Goal: Information Seeking & Learning: Learn about a topic

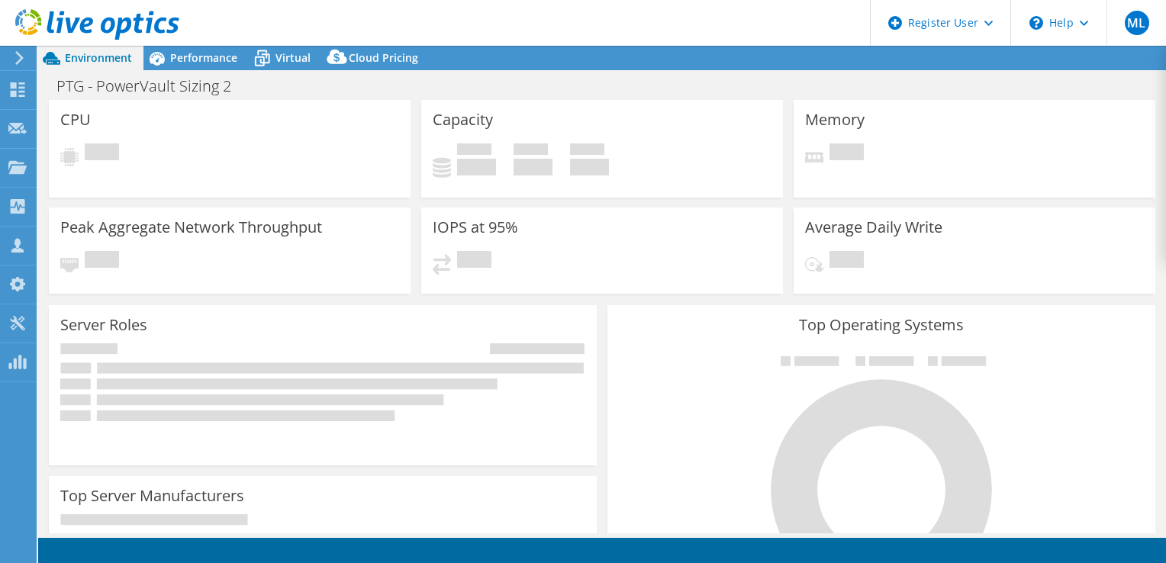
select select "USD"
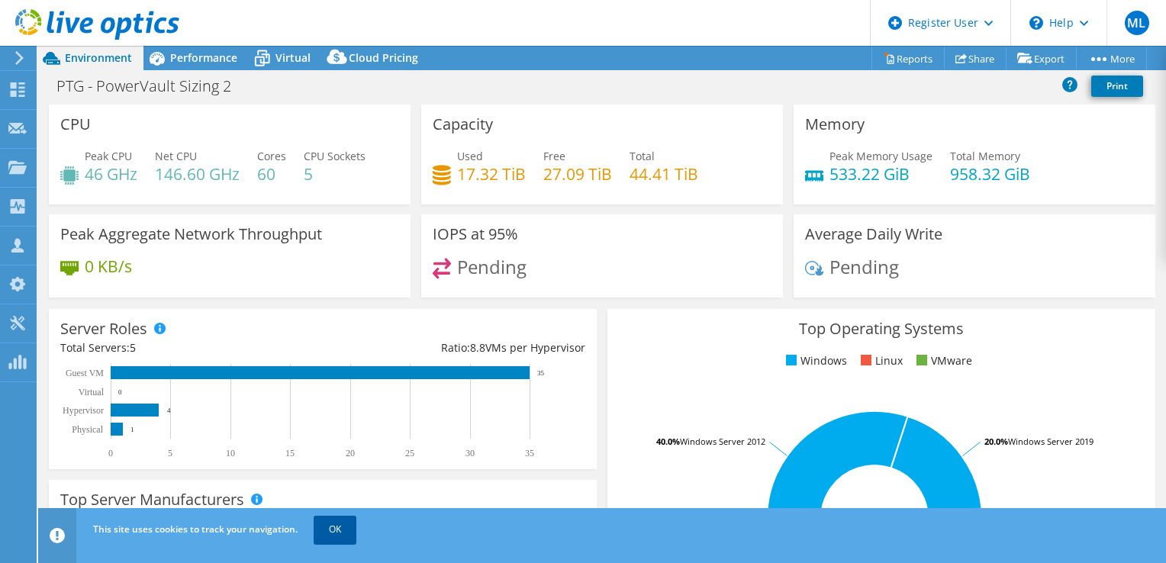
click at [333, 523] on link "OK" at bounding box center [335, 529] width 43 height 27
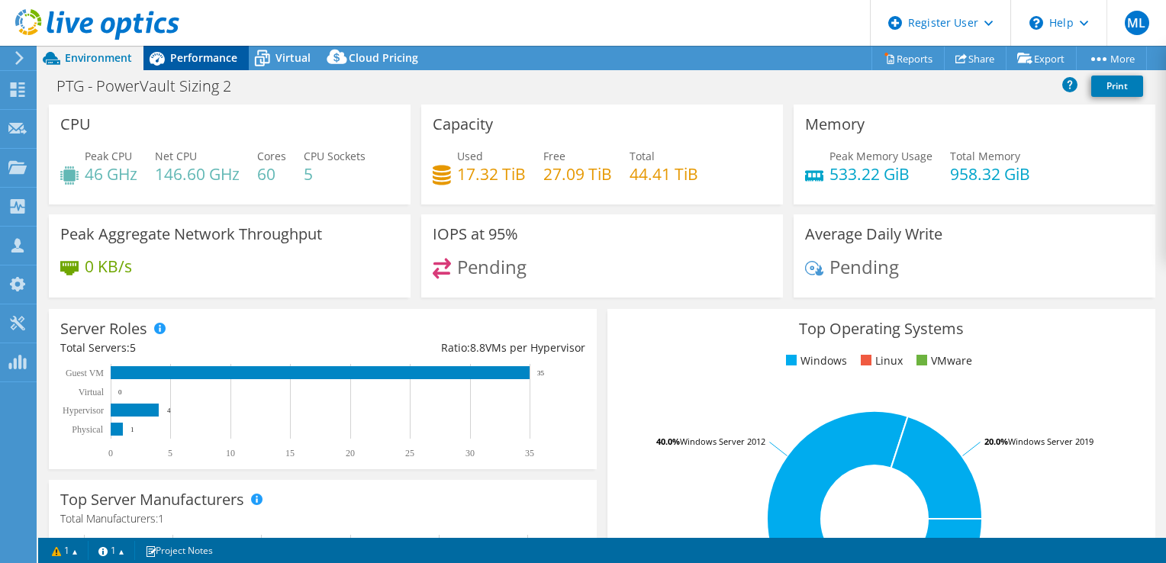
click at [233, 52] on span "Performance" at bounding box center [203, 57] width 67 height 14
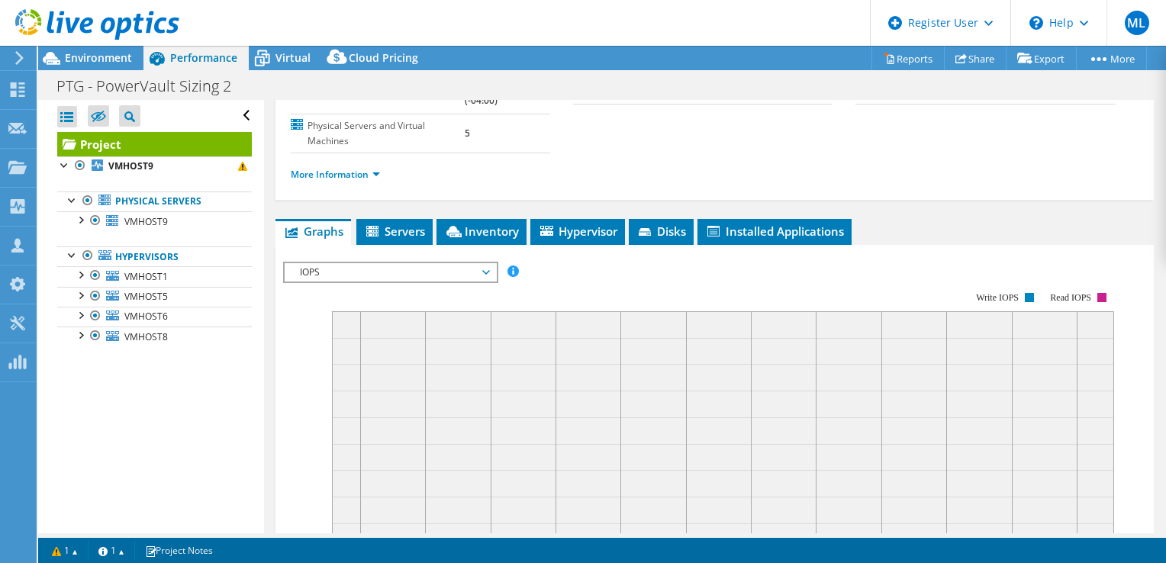
scroll to position [229, 0]
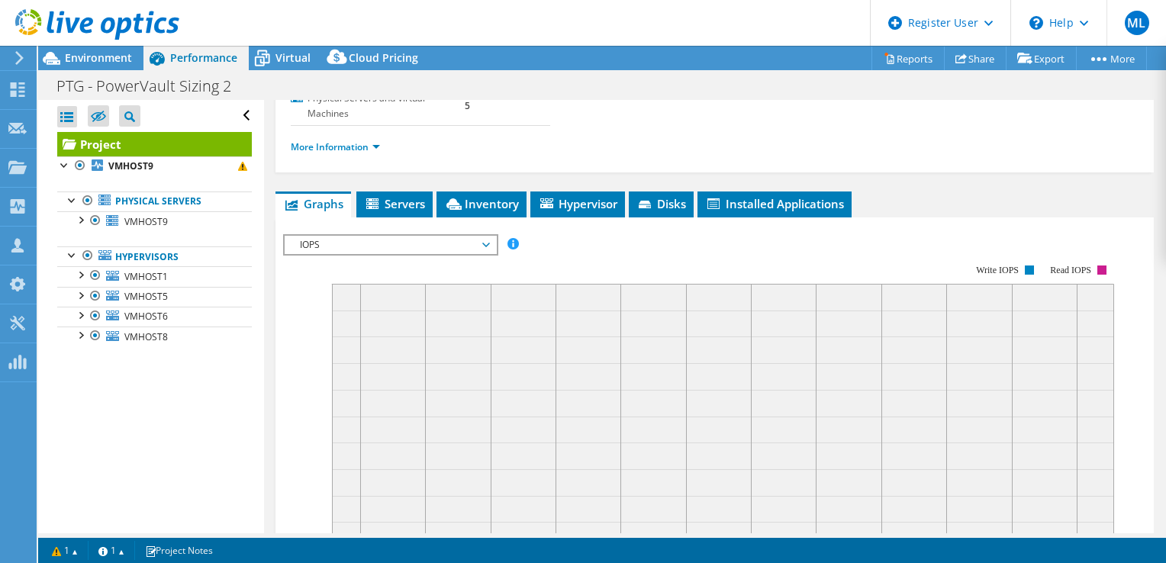
click at [461, 249] on span "IOPS" at bounding box center [390, 245] width 196 height 18
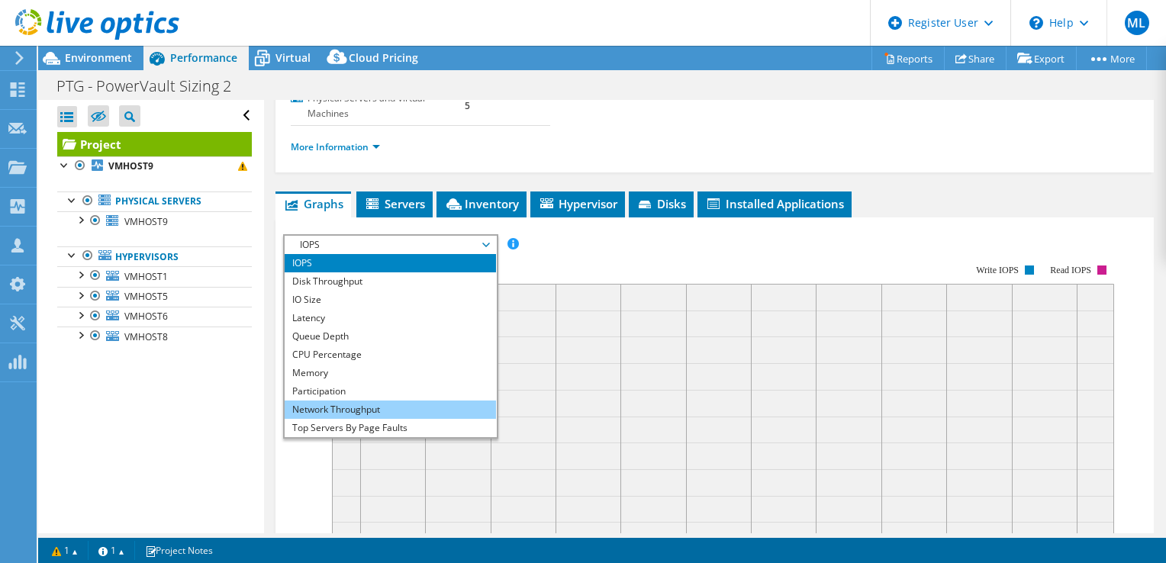
click at [399, 407] on li "Network Throughput" at bounding box center [390, 410] width 211 height 18
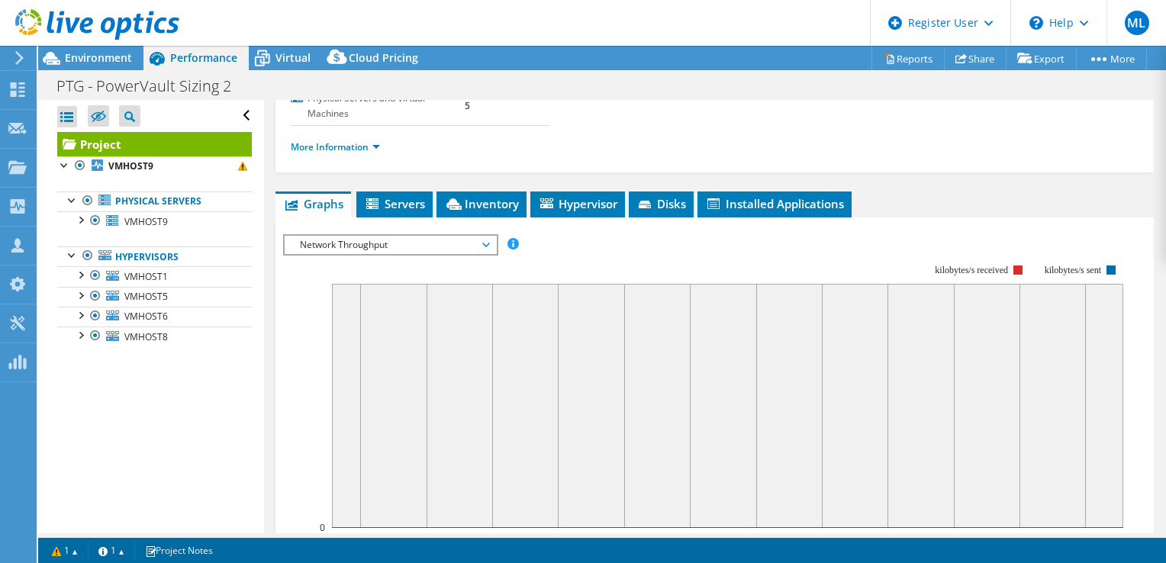
click at [428, 236] on span "Network Throughput" at bounding box center [390, 245] width 196 height 18
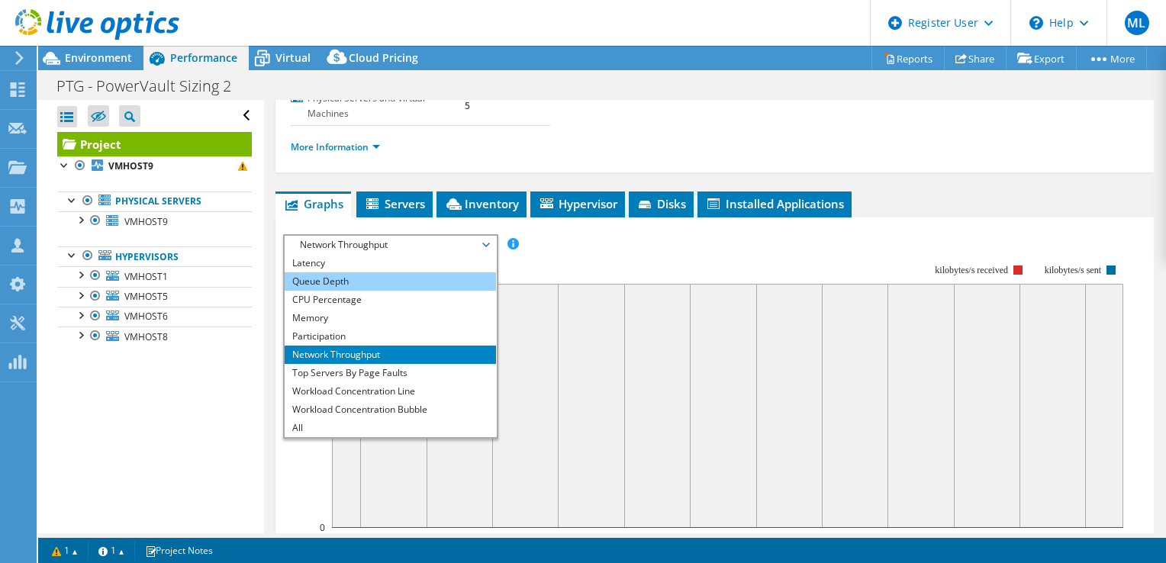
click at [378, 272] on li "Queue Depth" at bounding box center [390, 281] width 211 height 18
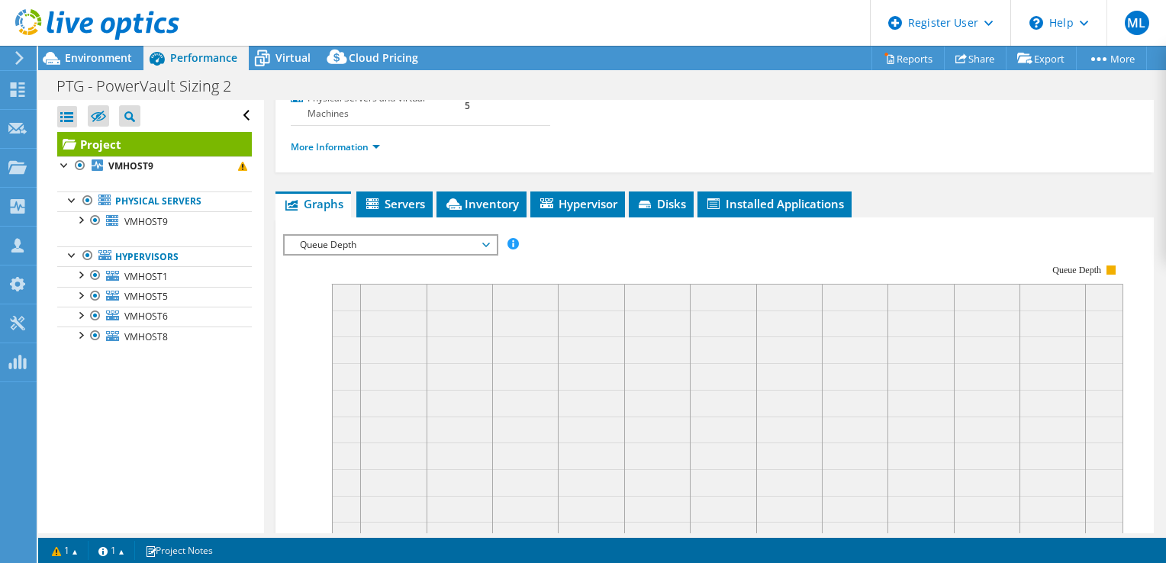
click at [392, 245] on span "Queue Depth" at bounding box center [390, 245] width 196 height 18
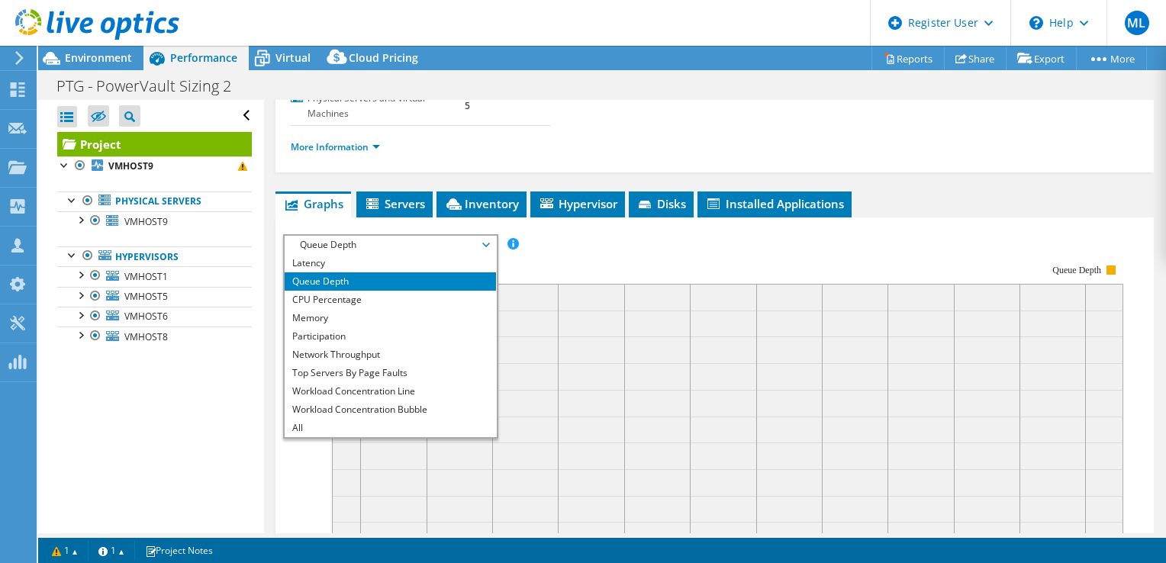
click at [390, 273] on li "Queue Depth" at bounding box center [390, 281] width 211 height 18
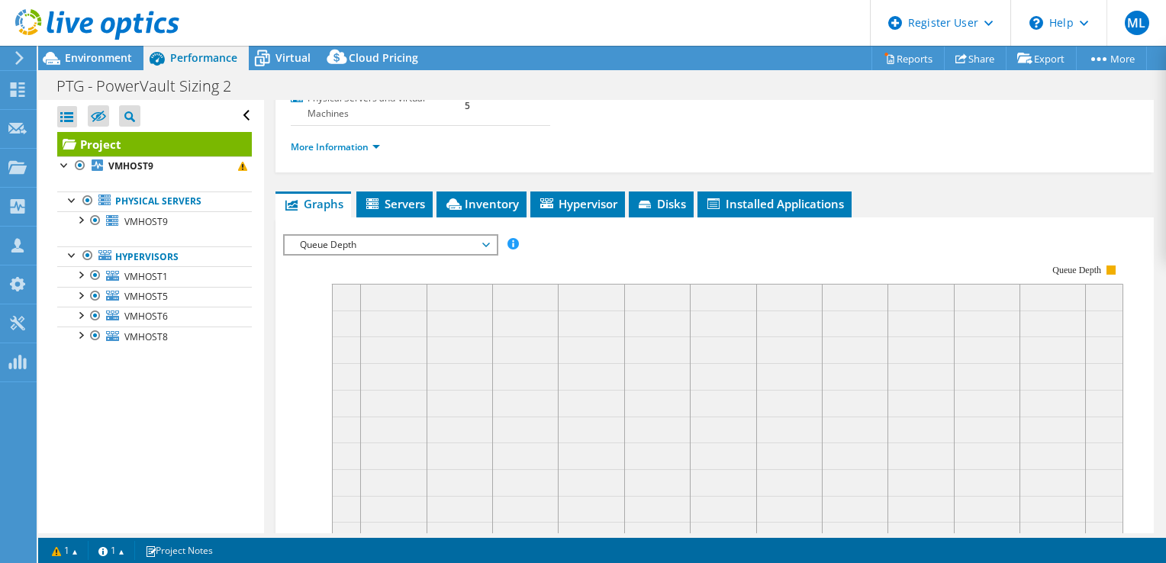
click at [389, 268] on rect at bounding box center [703, 395] width 840 height 305
click at [393, 243] on span "Queue Depth" at bounding box center [390, 245] width 196 height 18
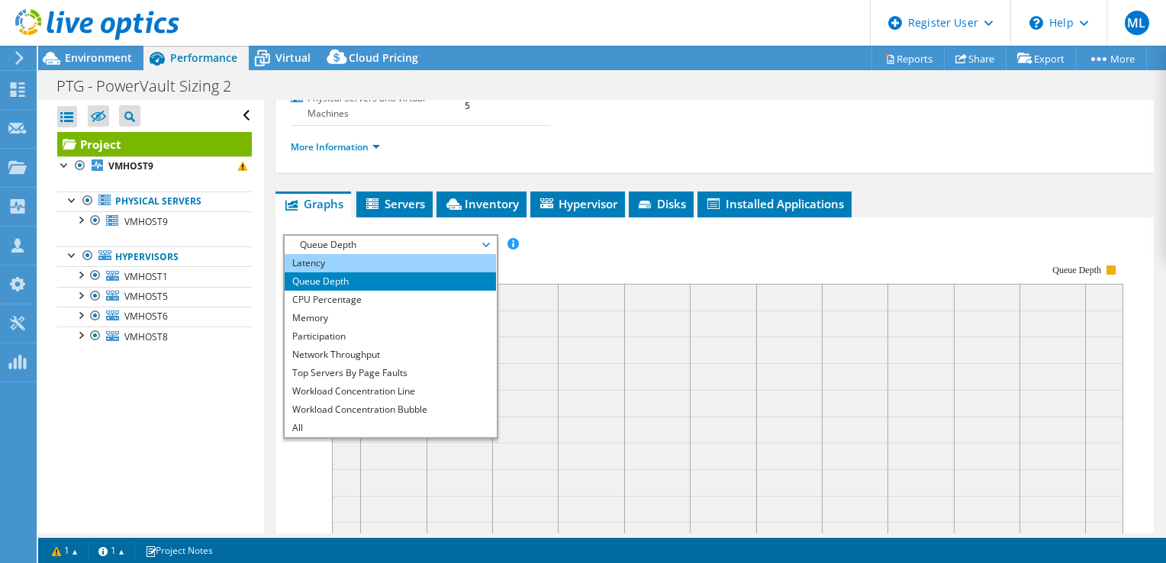
click at [384, 263] on li "Latency" at bounding box center [390, 263] width 211 height 18
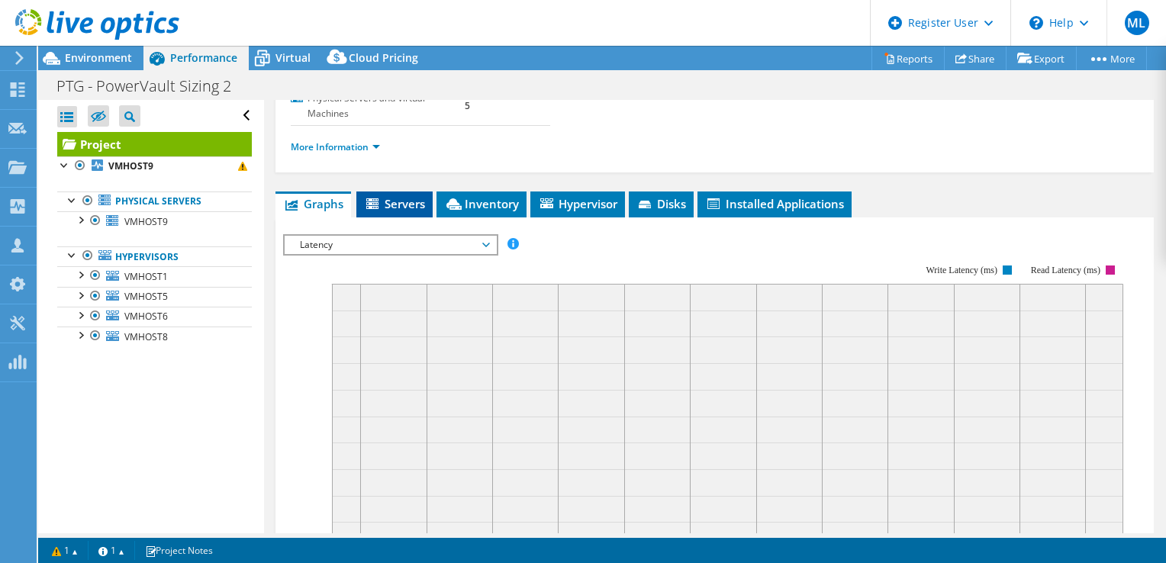
click at [409, 200] on span "Servers" at bounding box center [394, 203] width 61 height 15
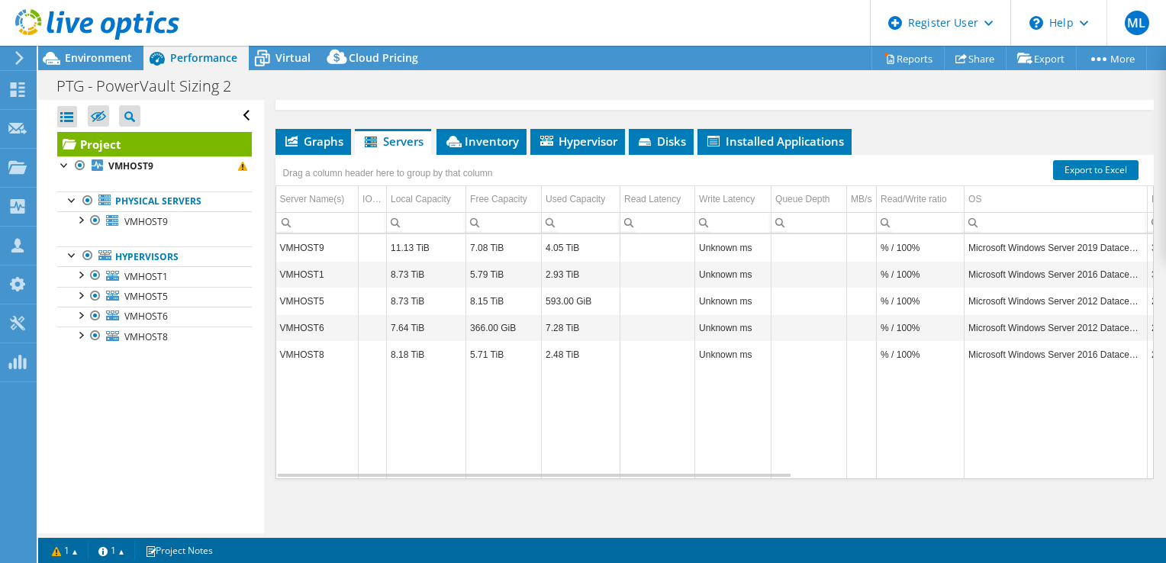
scroll to position [293, 0]
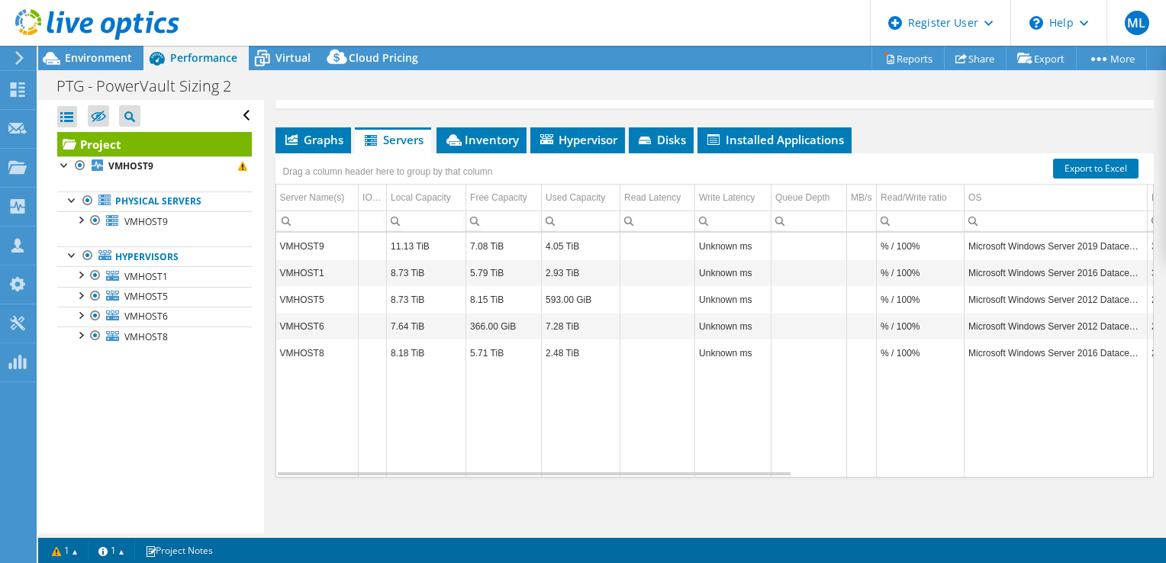
click at [307, 147] on li "Graphs" at bounding box center [313, 140] width 76 height 26
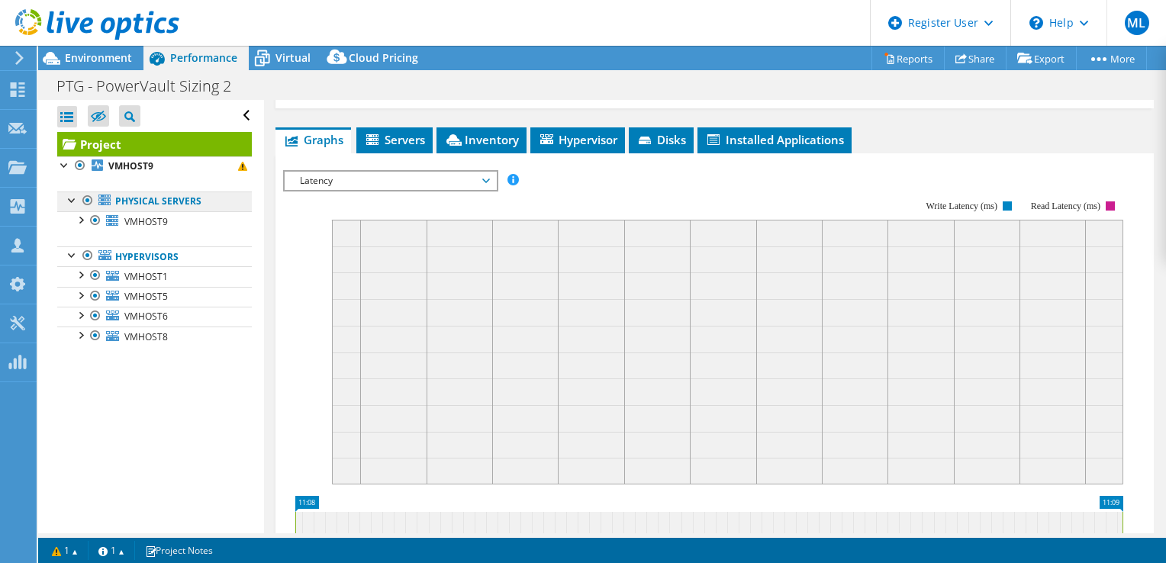
click at [155, 199] on link "Physical Servers" at bounding box center [154, 201] width 195 height 20
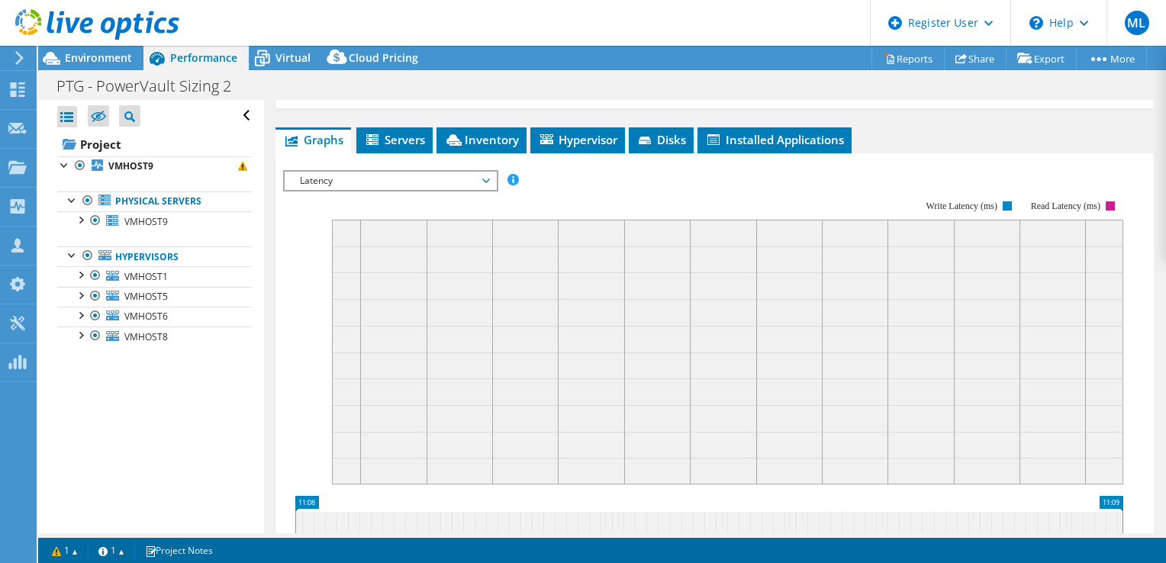
click at [378, 172] on span "Latency" at bounding box center [390, 181] width 196 height 18
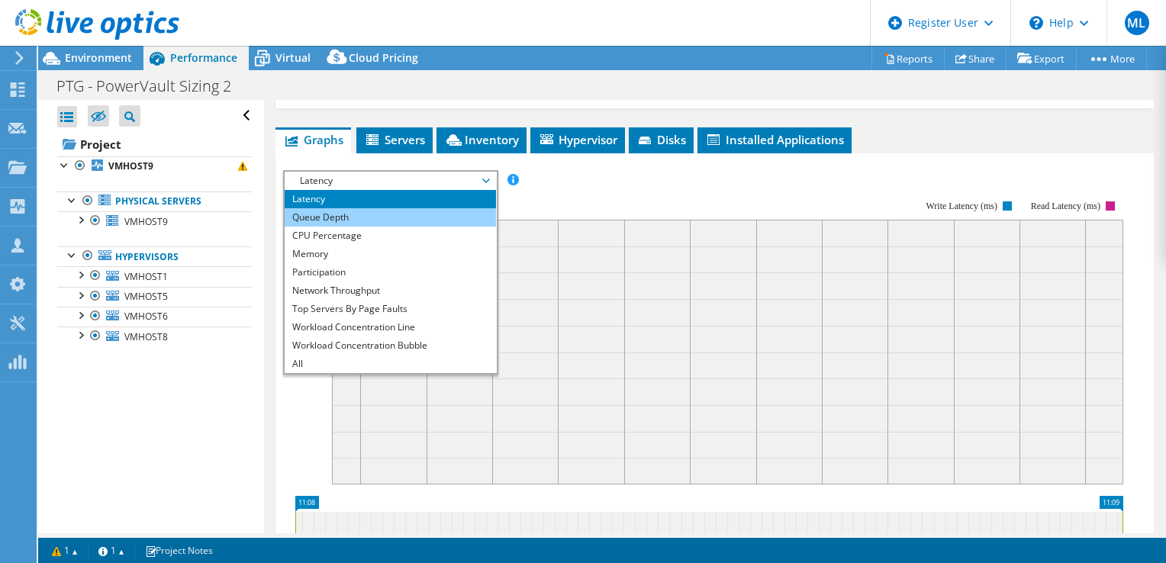
click at [363, 214] on li "Queue Depth" at bounding box center [390, 217] width 211 height 18
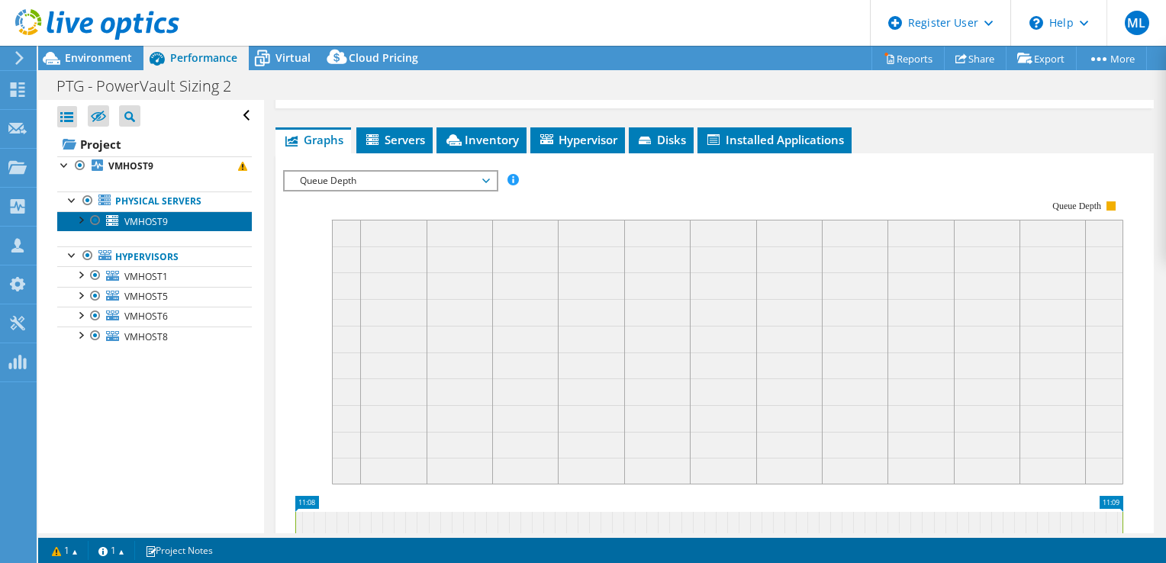
click at [148, 220] on span "VMHOST9" at bounding box center [145, 221] width 43 height 13
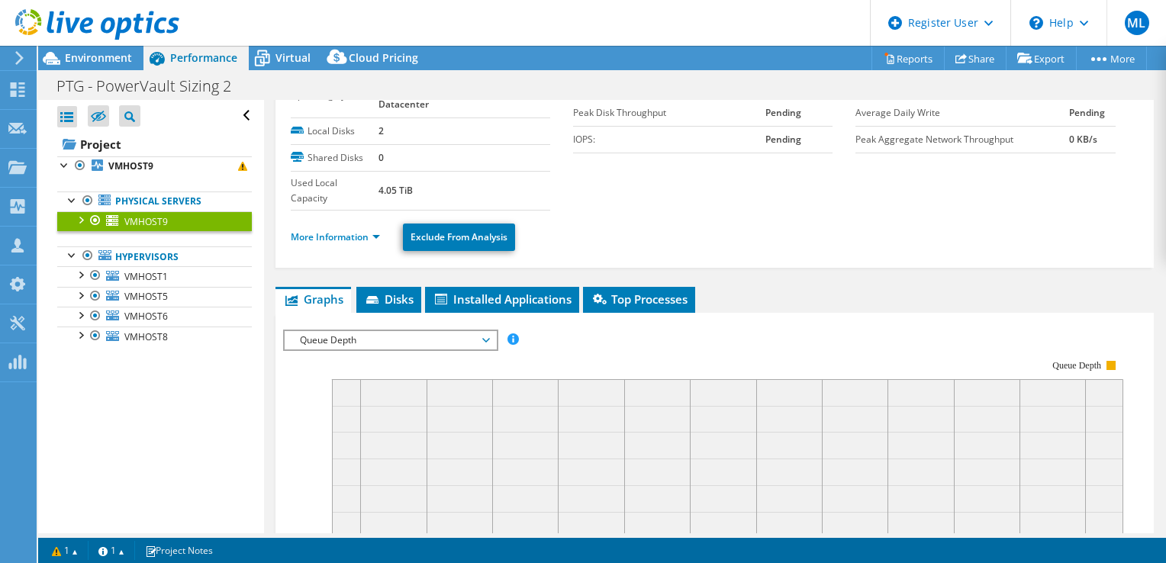
scroll to position [64, 0]
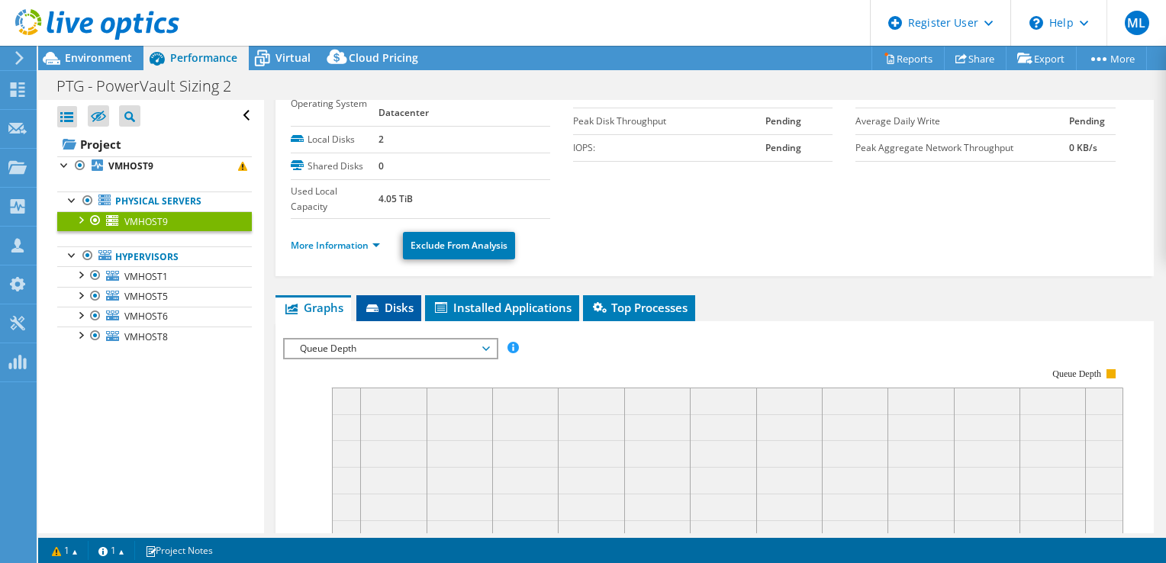
click at [394, 300] on span "Disks" at bounding box center [389, 307] width 50 height 15
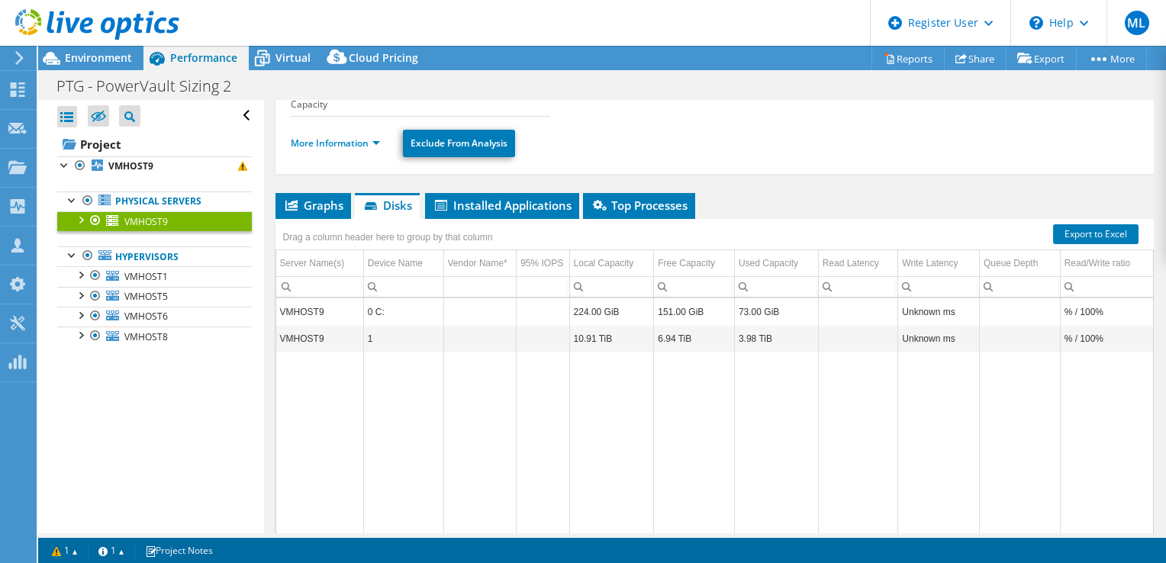
scroll to position [217, 0]
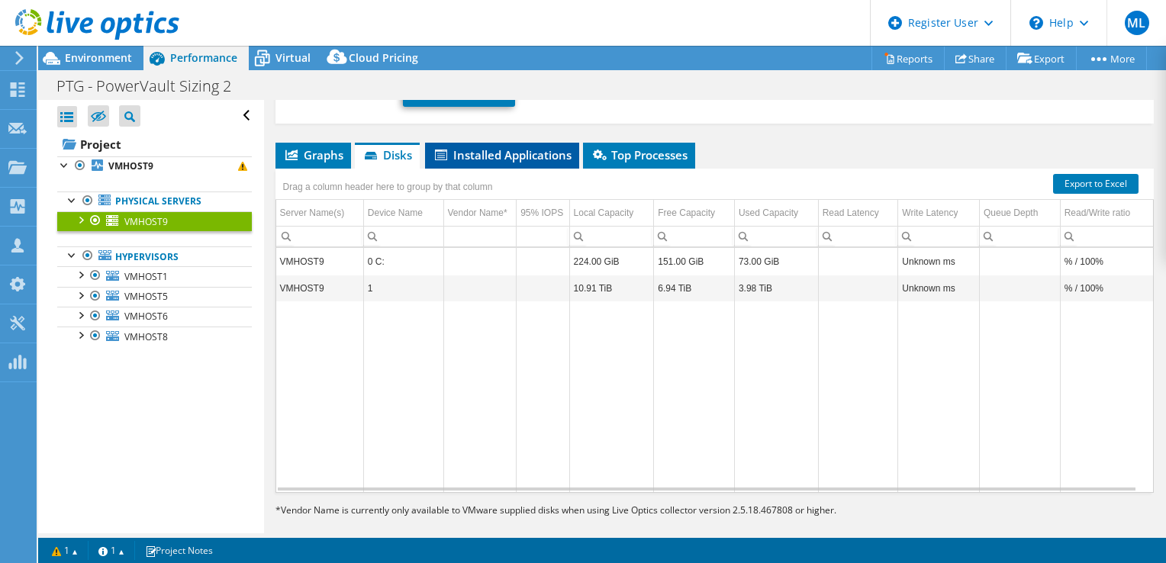
click at [484, 157] on span "Installed Applications" at bounding box center [502, 154] width 139 height 15
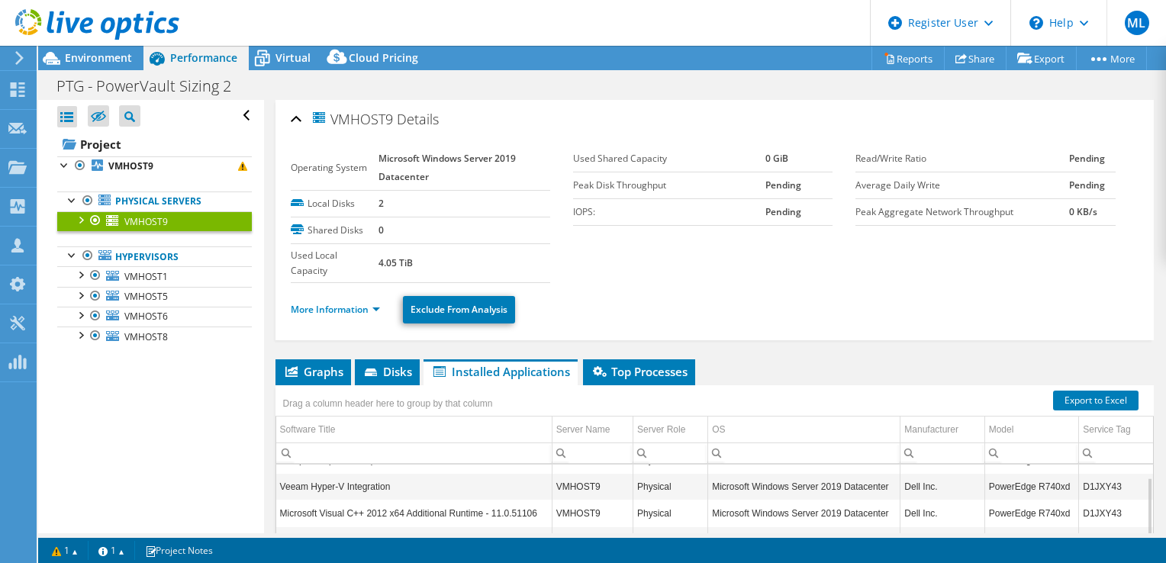
scroll to position [34, 0]
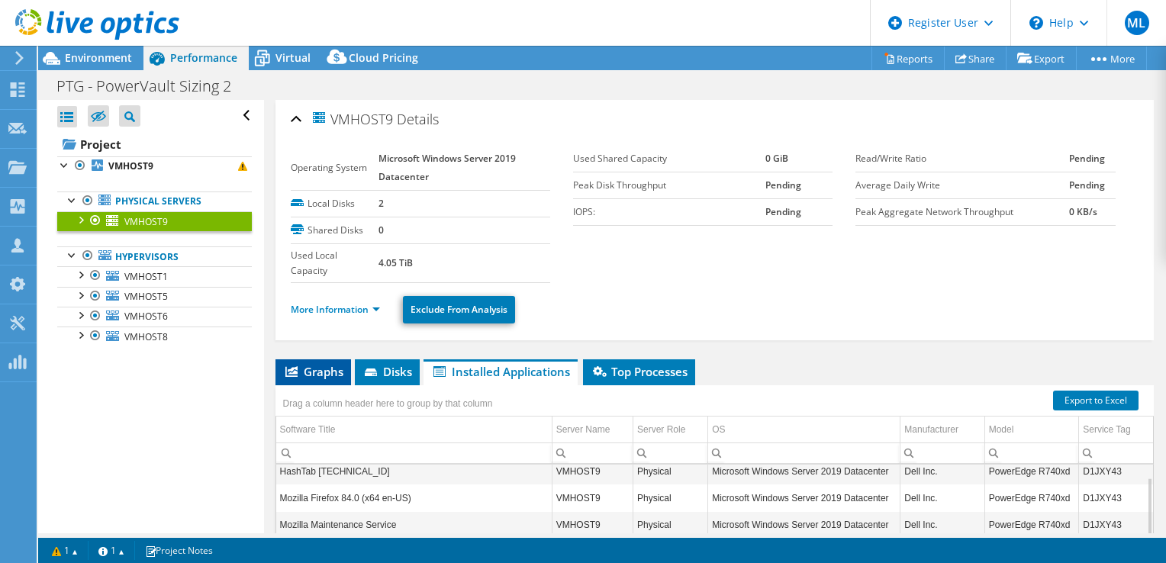
click at [307, 378] on li "Graphs" at bounding box center [313, 372] width 76 height 26
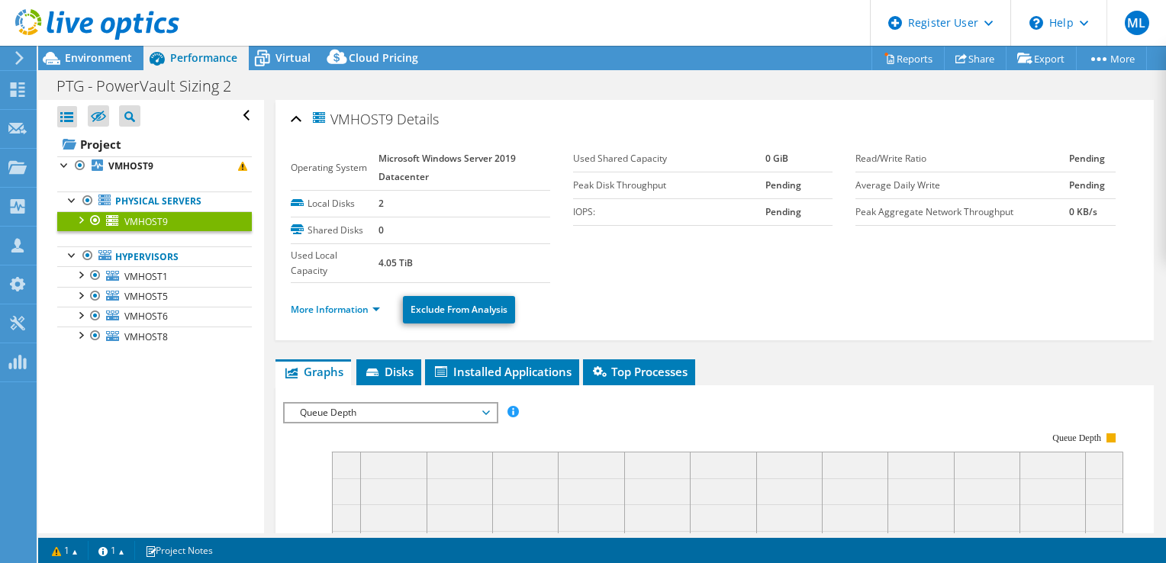
scroll to position [153, 0]
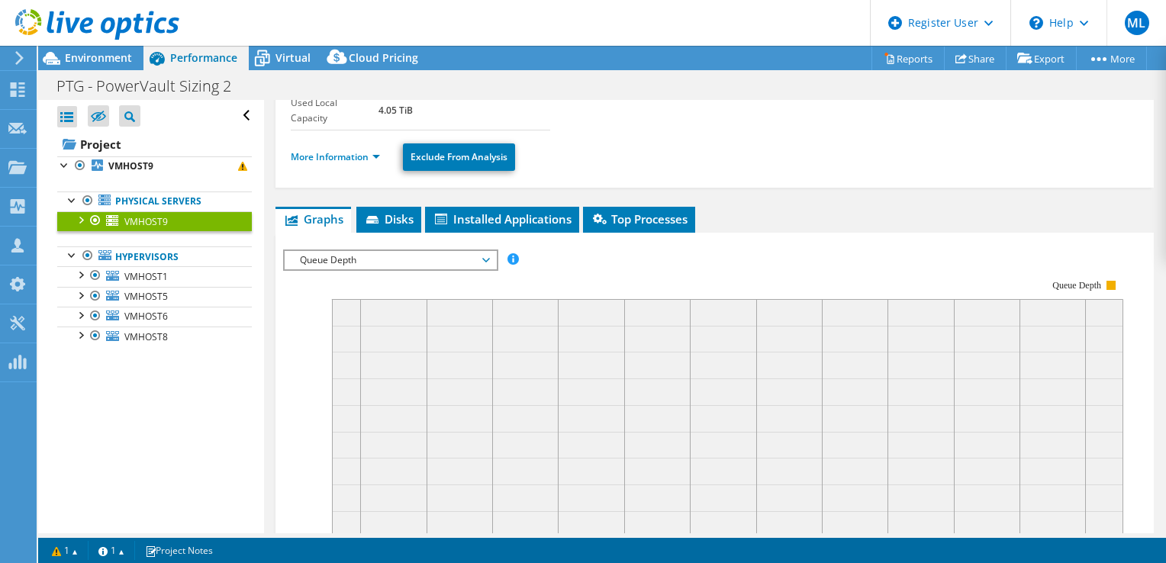
click at [485, 258] on span "Queue Depth" at bounding box center [390, 260] width 196 height 18
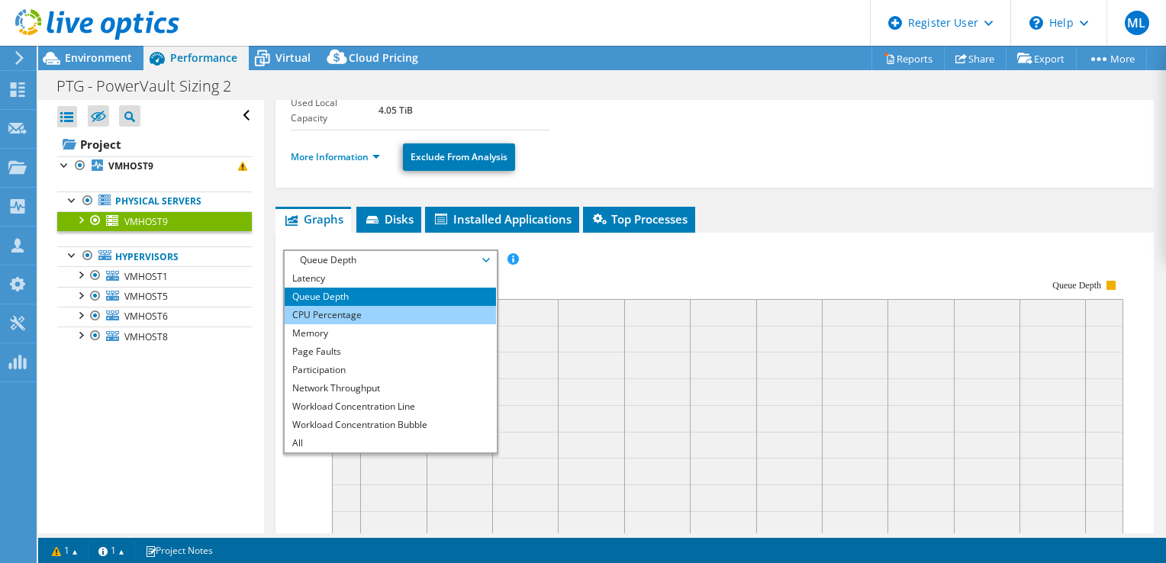
click at [407, 306] on li "CPU Percentage" at bounding box center [390, 315] width 211 height 18
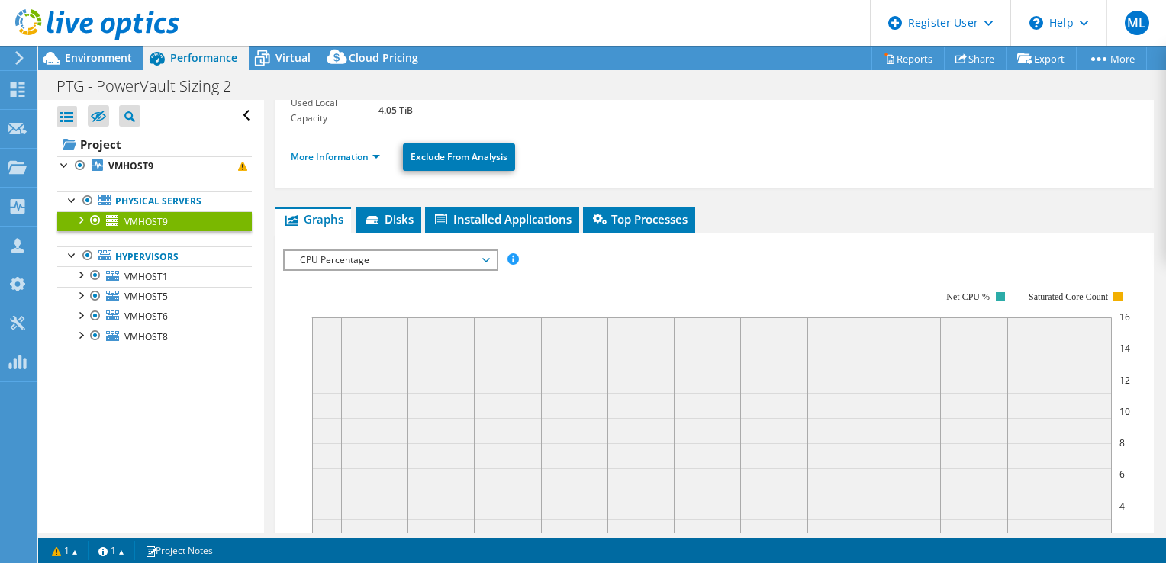
click at [332, 261] on span "CPU Percentage" at bounding box center [390, 260] width 196 height 18
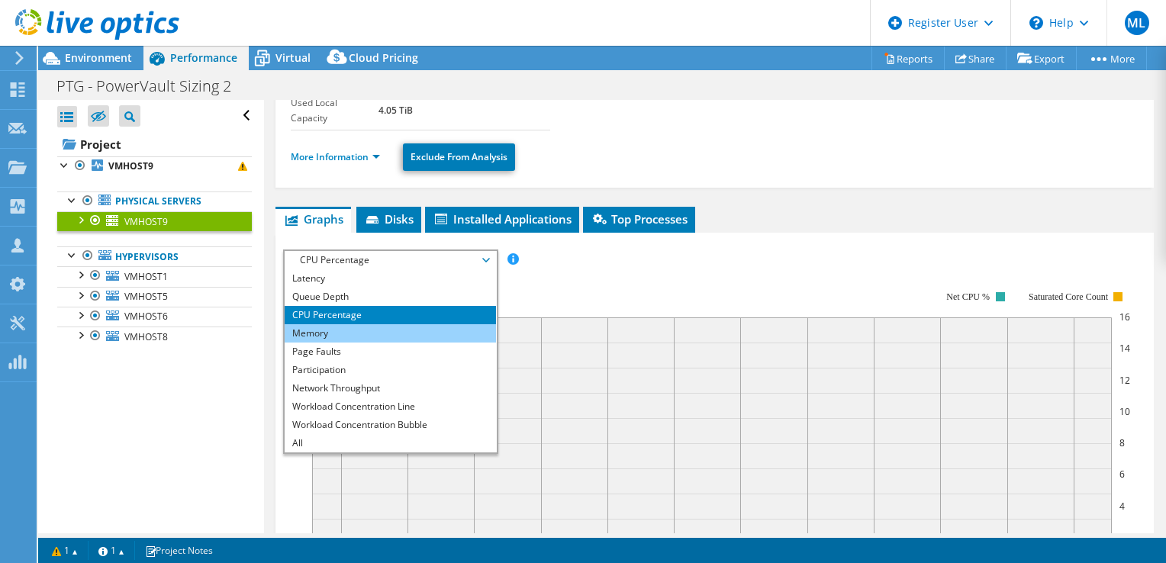
click at [336, 336] on li "Memory" at bounding box center [390, 333] width 211 height 18
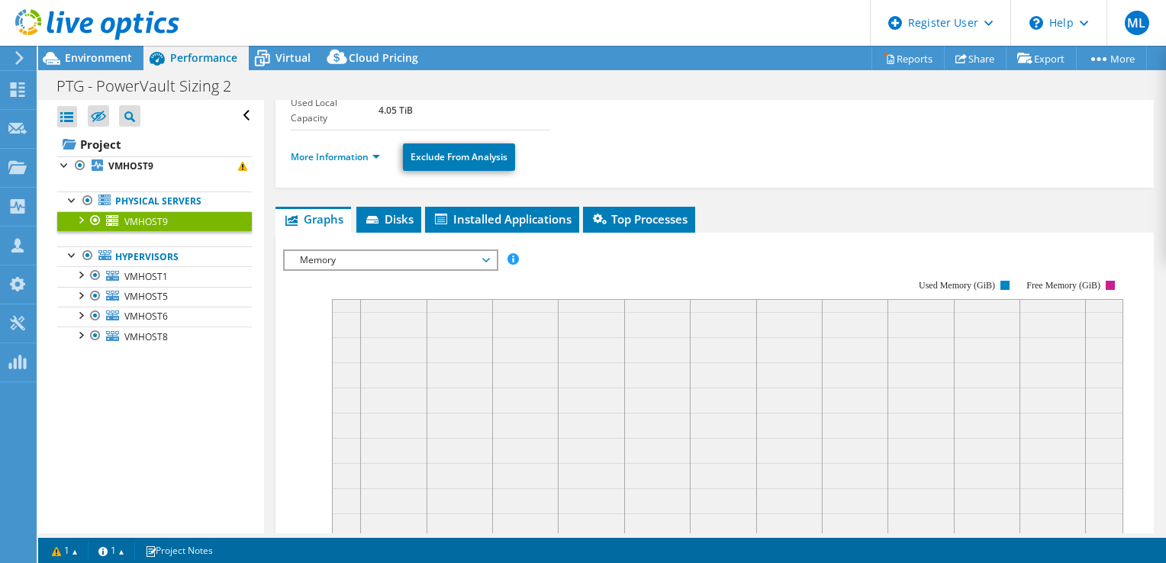
click at [412, 267] on div "Memory IOPS Disk Throughput IO Size Latency Queue Depth CPU Percentage Memory P…" at bounding box center [390, 259] width 215 height 21
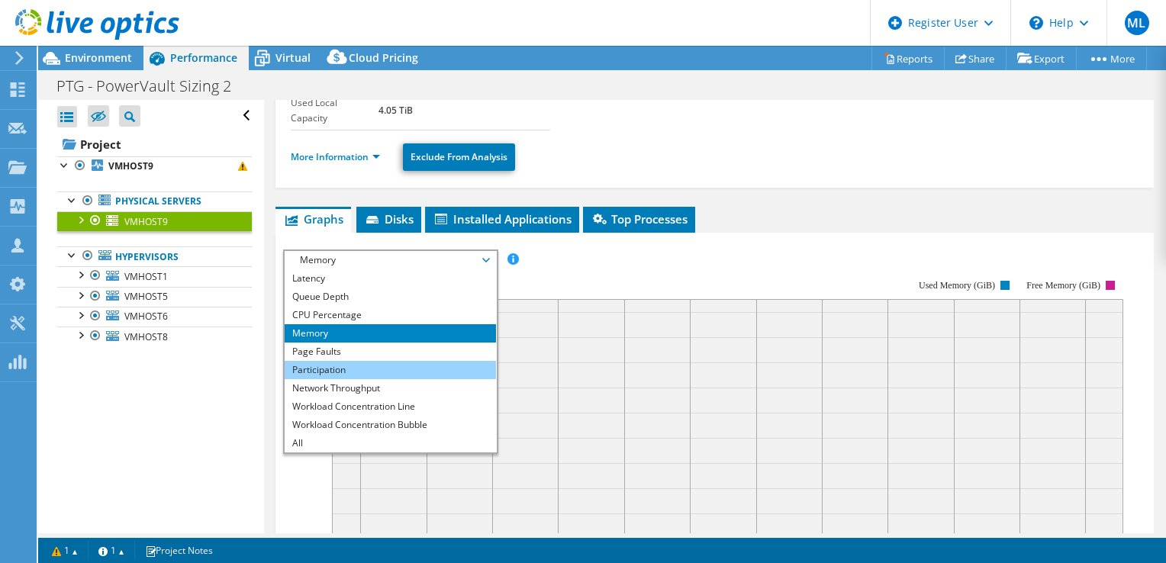
click at [388, 375] on li "Participation" at bounding box center [390, 370] width 211 height 18
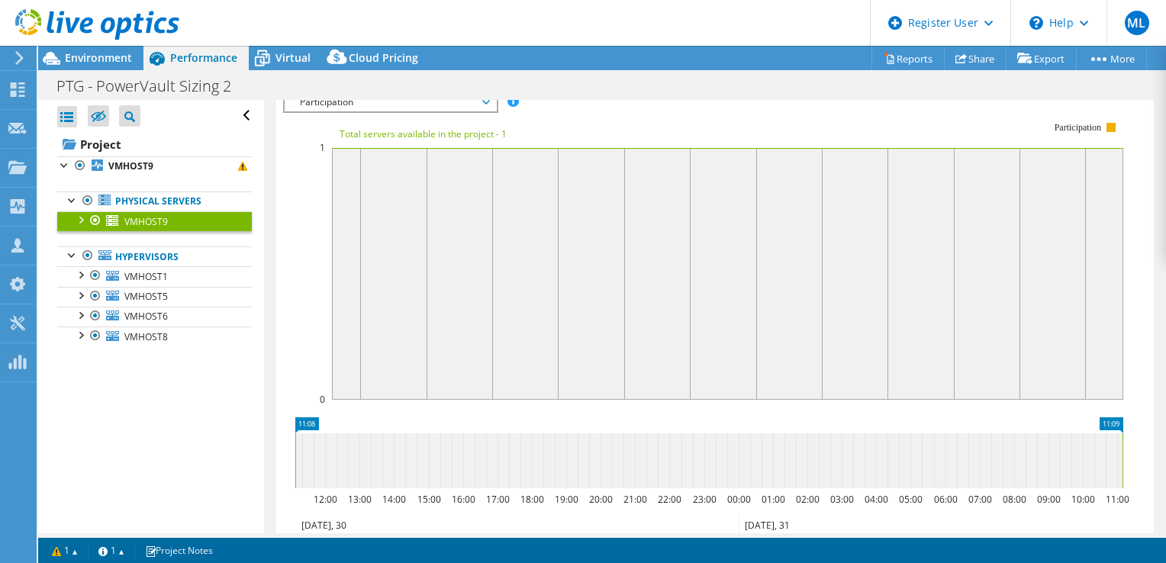
scroll to position [229, 0]
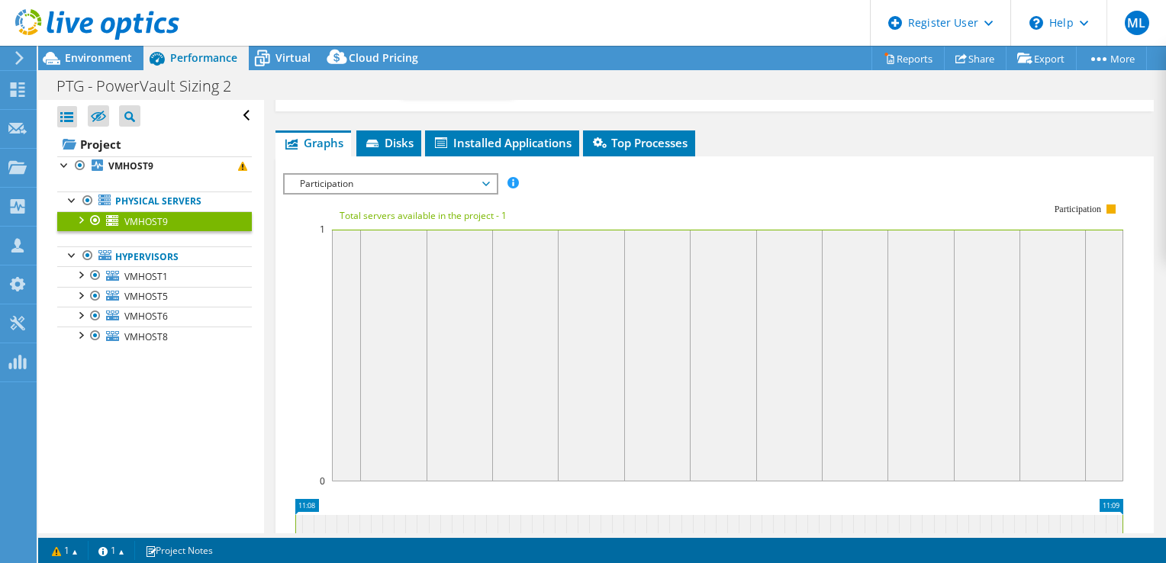
click at [408, 194] on rect at bounding box center [703, 334] width 840 height 305
click at [410, 188] on span "Participation" at bounding box center [390, 184] width 196 height 18
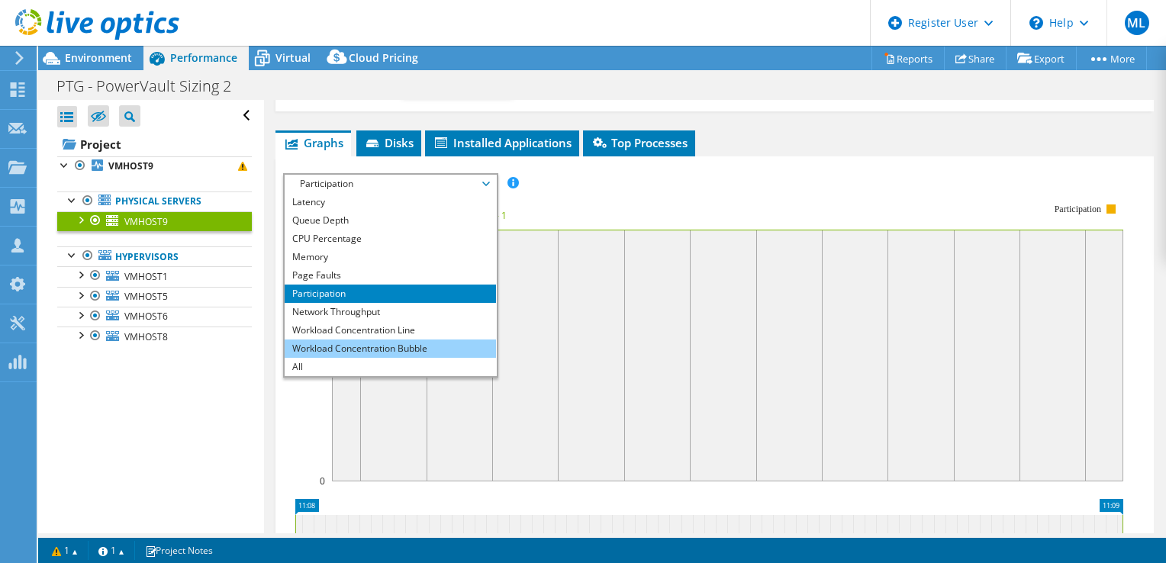
click at [384, 351] on li "Workload Concentration Bubble" at bounding box center [390, 348] width 211 height 18
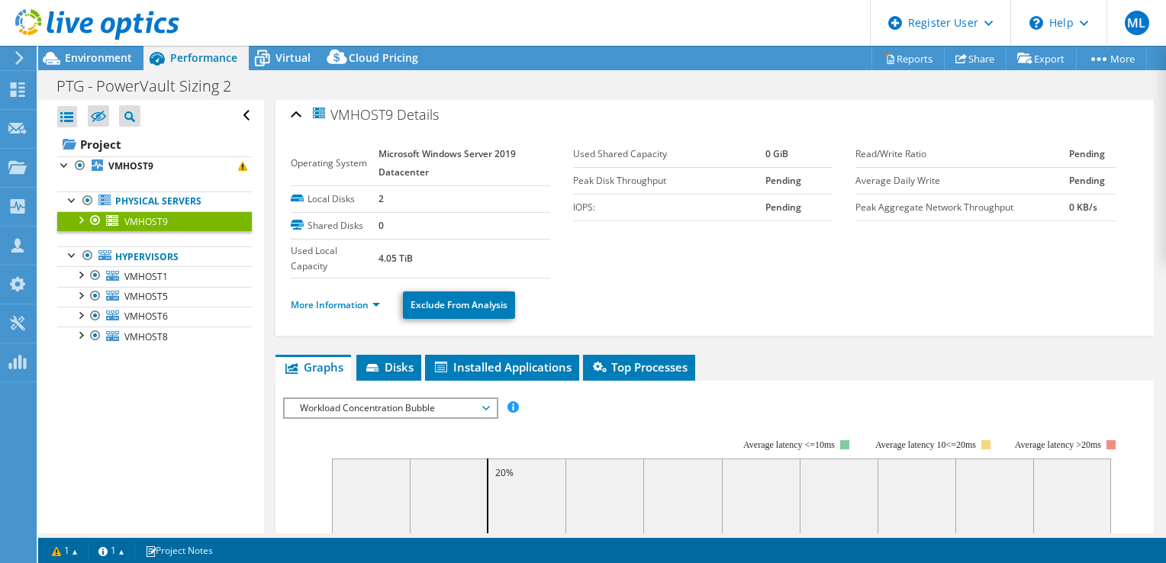
scroll to position [0, 0]
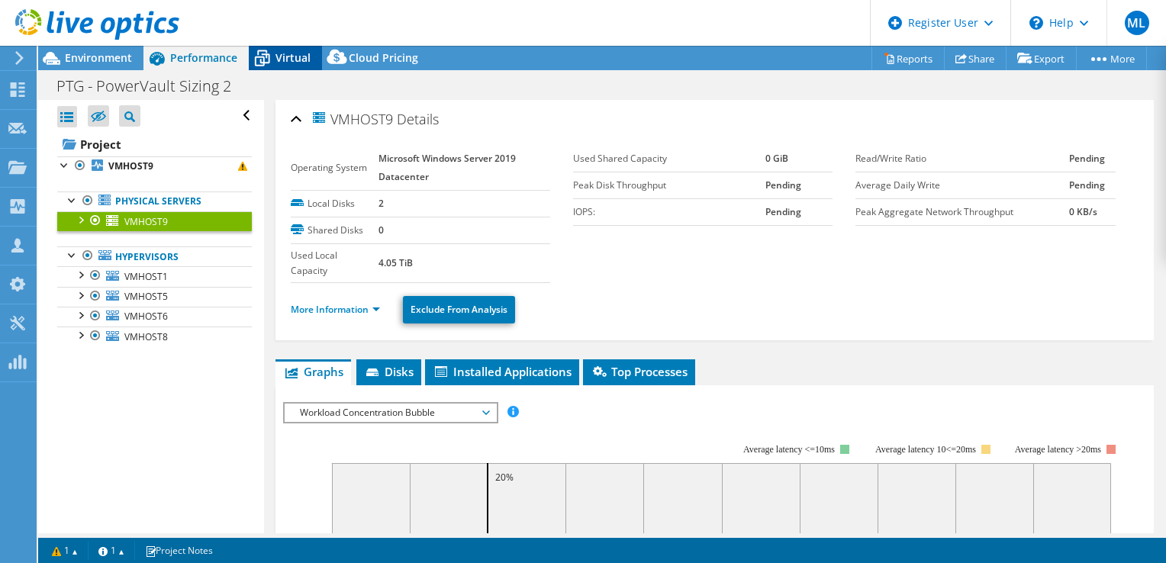
click at [301, 52] on span "Virtual" at bounding box center [292, 57] width 35 height 14
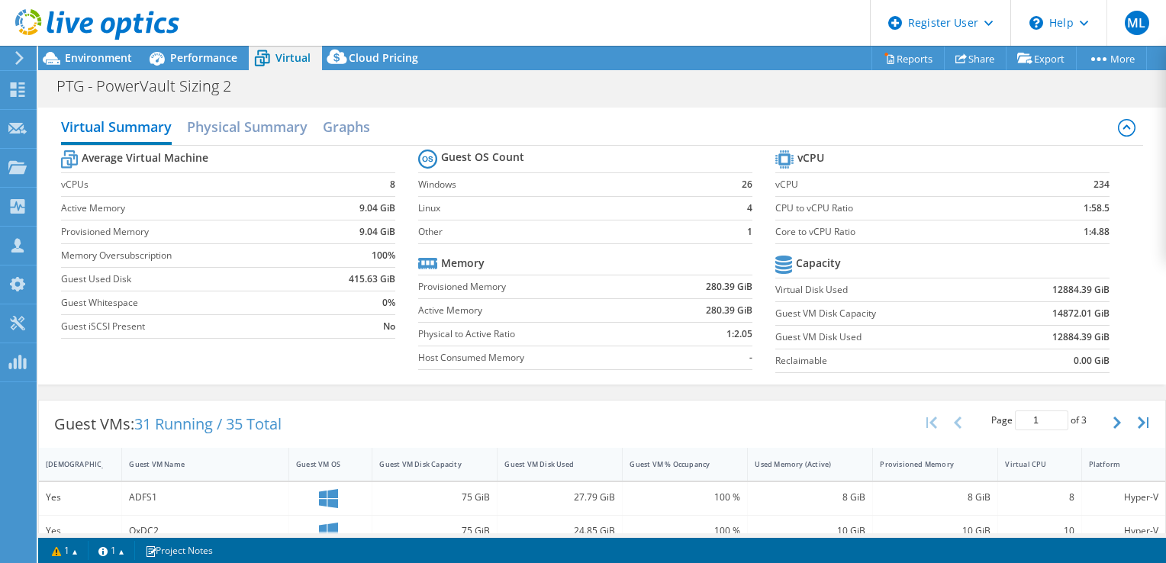
click at [114, 50] on div at bounding box center [89, 25] width 179 height 51
click at [114, 53] on span "Environment" at bounding box center [98, 57] width 67 height 14
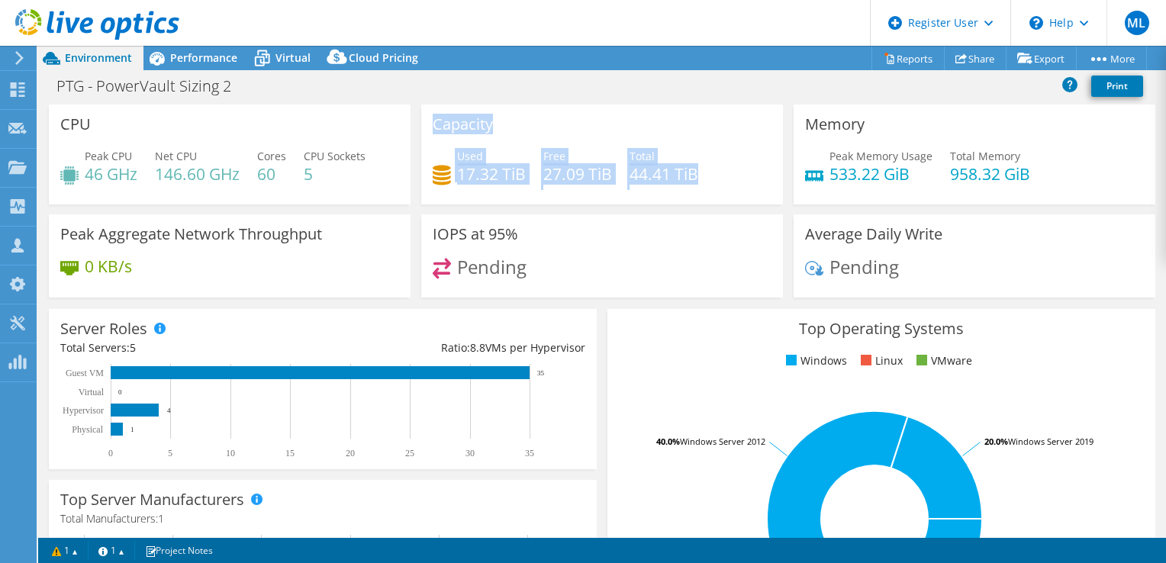
drag, startPoint x: 433, startPoint y: 111, endPoint x: 697, endPoint y: 178, distance: 272.4
click at [697, 178] on div "Capacity Used 17.32 TiB Free 27.09 TiB Total 44.41 TiB" at bounding box center [602, 155] width 362 height 100
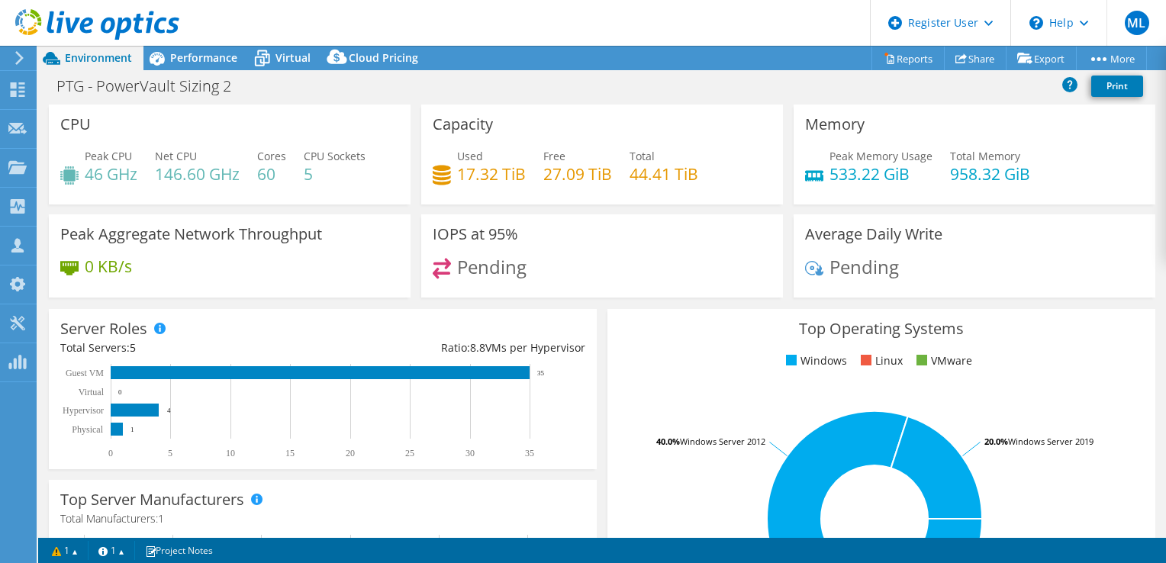
click at [699, 179] on div "Used 17.32 TiB Free 27.09 TiB Total 44.41 TiB" at bounding box center [602, 173] width 339 height 50
click at [220, 54] on span "Performance" at bounding box center [203, 57] width 67 height 14
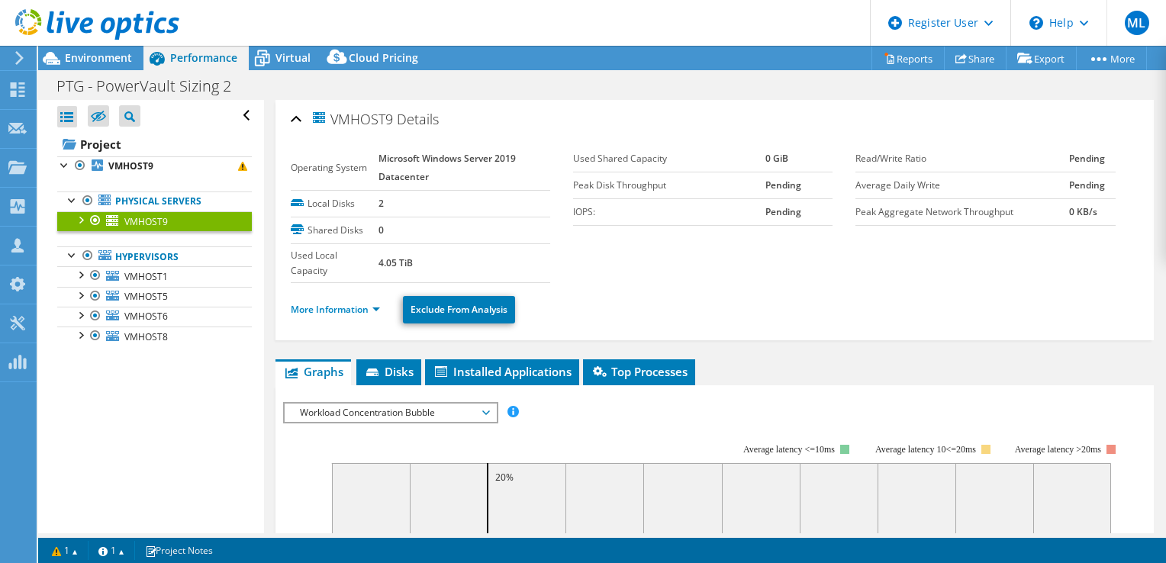
click at [440, 405] on span "Workload Concentration Bubble" at bounding box center [390, 413] width 196 height 18
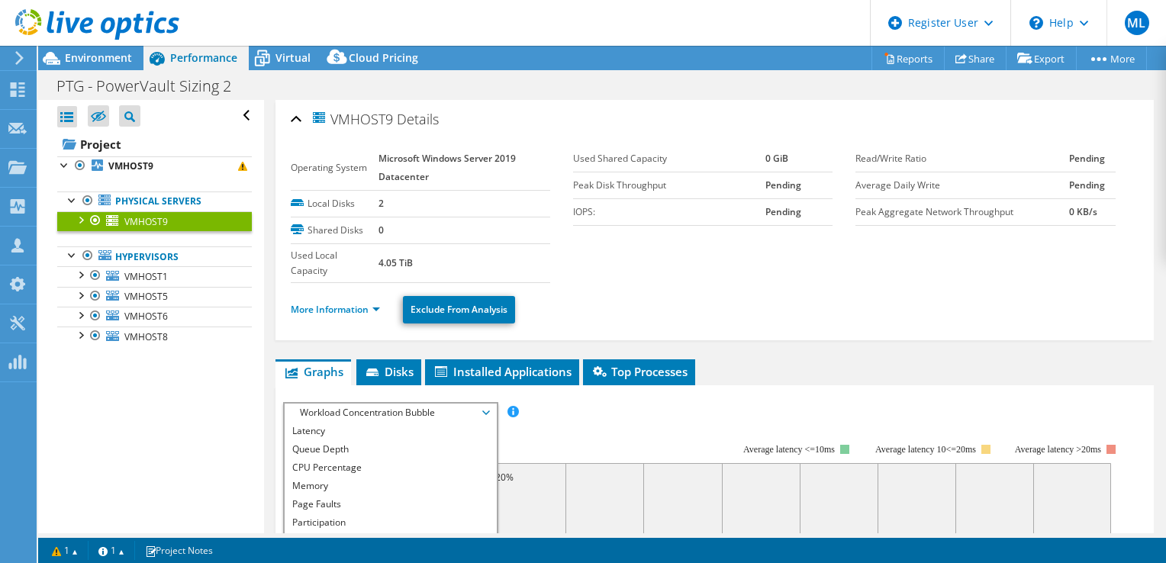
scroll to position [76, 0]
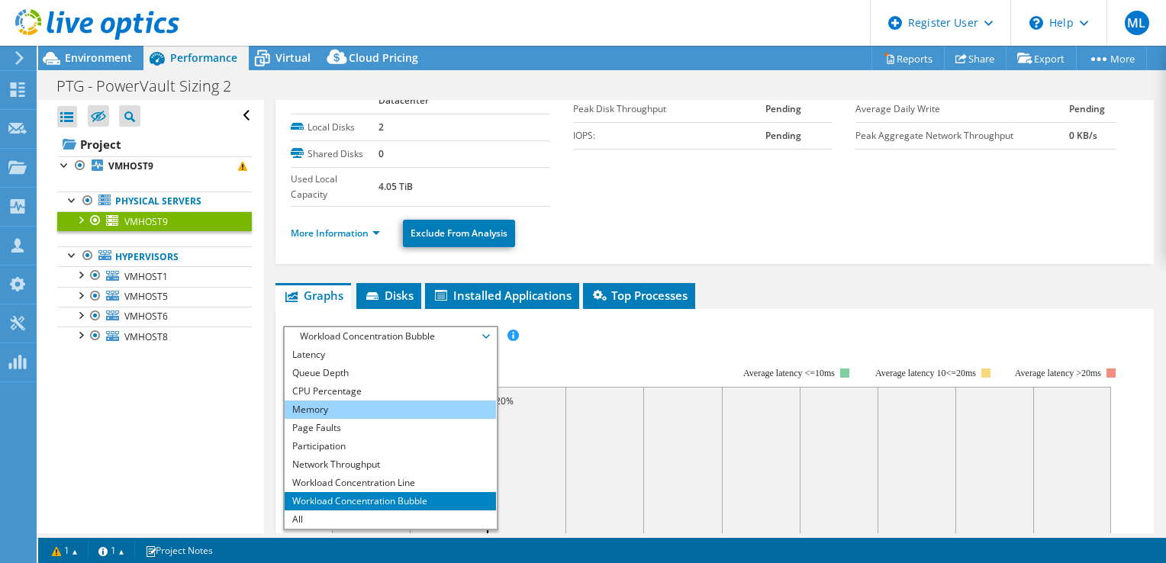
click at [345, 411] on li "Memory" at bounding box center [390, 410] width 211 height 18
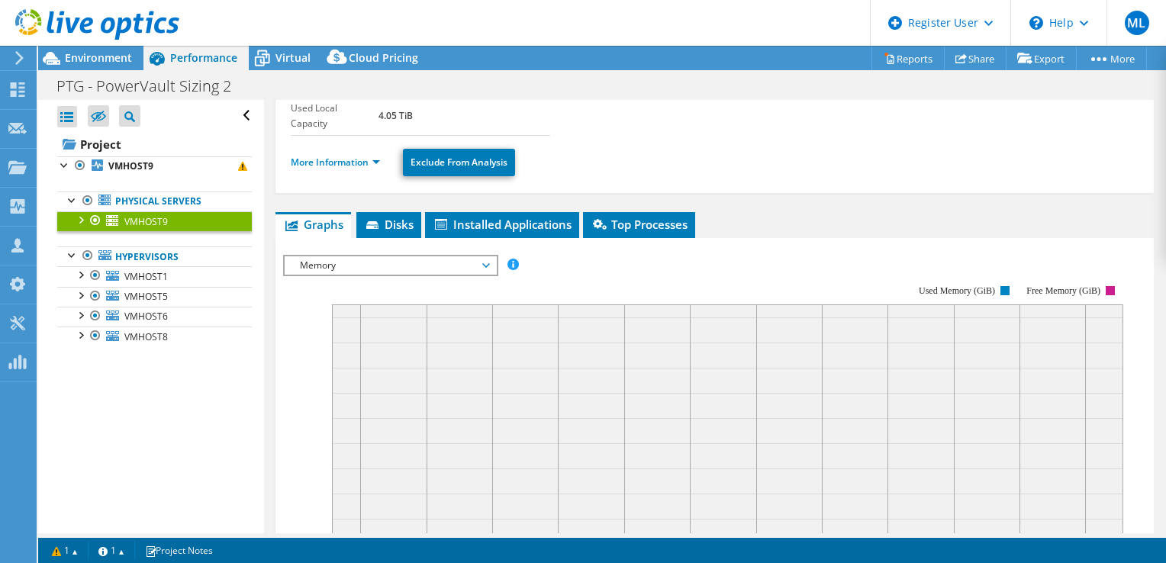
scroll to position [229, 0]
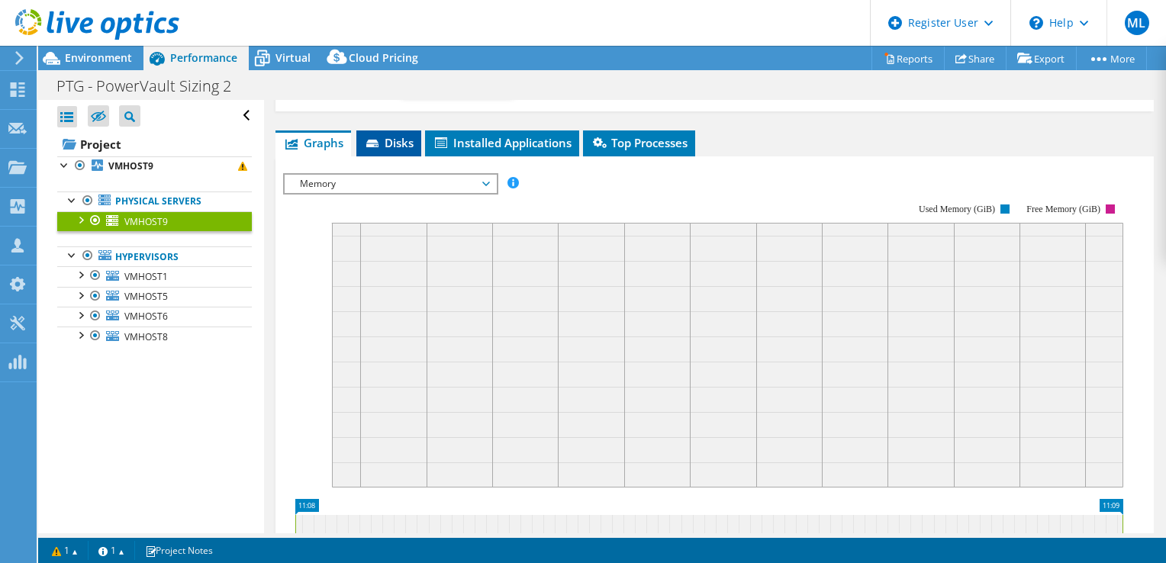
click at [377, 130] on li "Disks" at bounding box center [388, 143] width 65 height 26
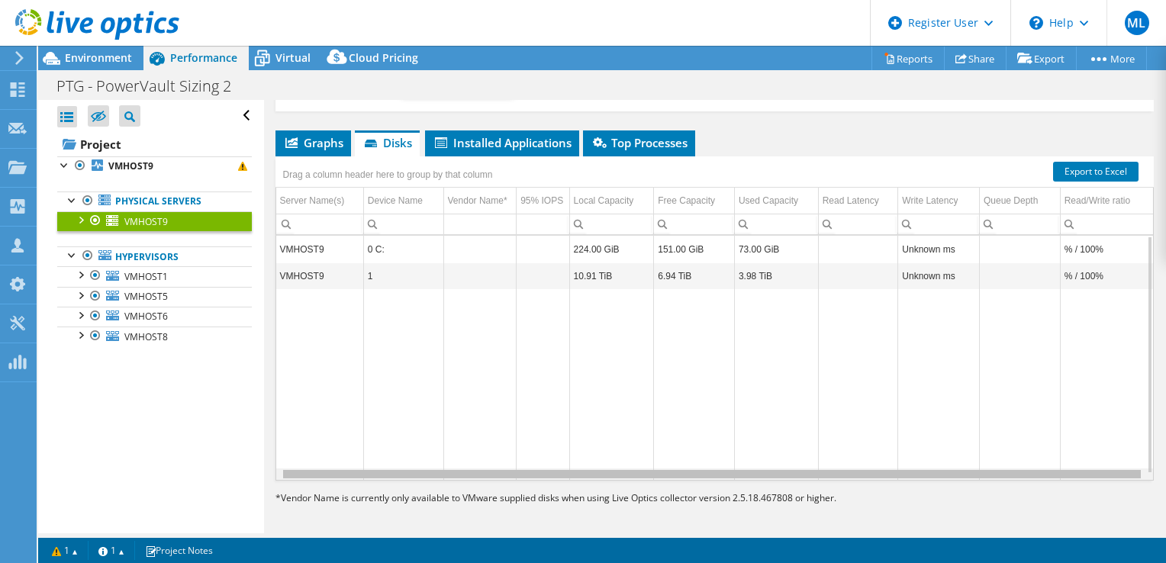
scroll to position [0, 5]
drag, startPoint x: 909, startPoint y: 471, endPoint x: 1106, endPoint y: 368, distance: 222.8
click at [1021, 462] on body "ML Dell User [PERSON_NAME] [EMAIL_ADDRESS][DOMAIN_NAME] Dell My Profile Log Out…" at bounding box center [583, 281] width 1166 height 563
drag, startPoint x: 854, startPoint y: 477, endPoint x: 754, endPoint y: 449, distance: 104.4
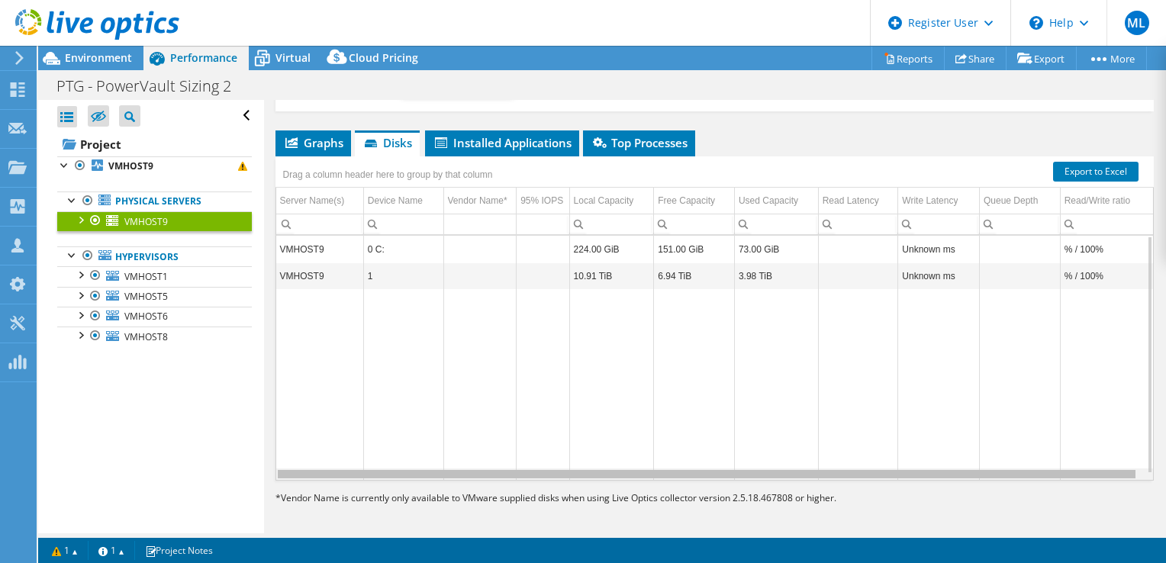
click at [778, 468] on body "ML Dell User [PERSON_NAME] [EMAIL_ADDRESS][DOMAIN_NAME] Dell My Profile Log Out…" at bounding box center [583, 281] width 1166 height 563
